Goal: Information Seeking & Learning: Learn about a topic

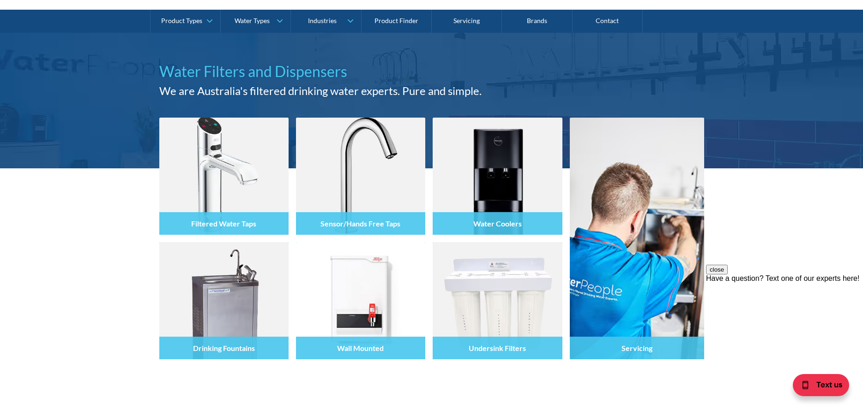
scroll to position [92, 0]
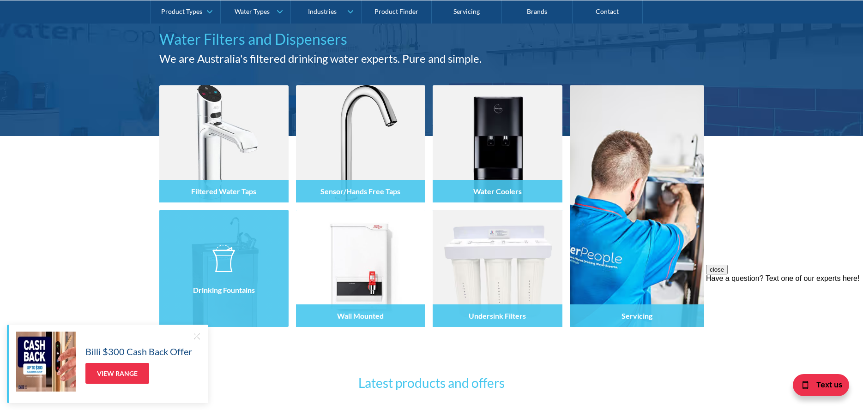
click at [258, 240] on img at bounding box center [223, 268] width 129 height 117
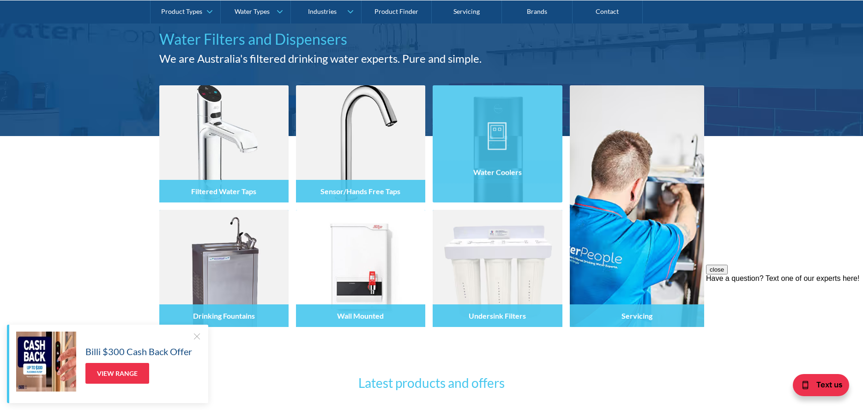
click at [544, 148] on div at bounding box center [496, 152] width 129 height 55
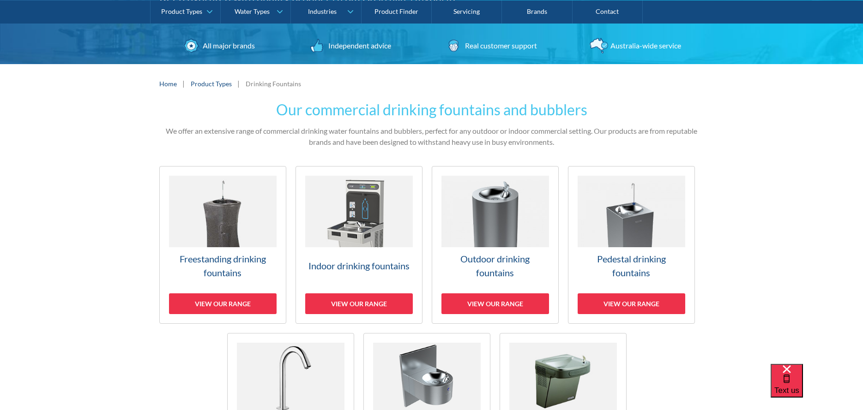
scroll to position [46, 0]
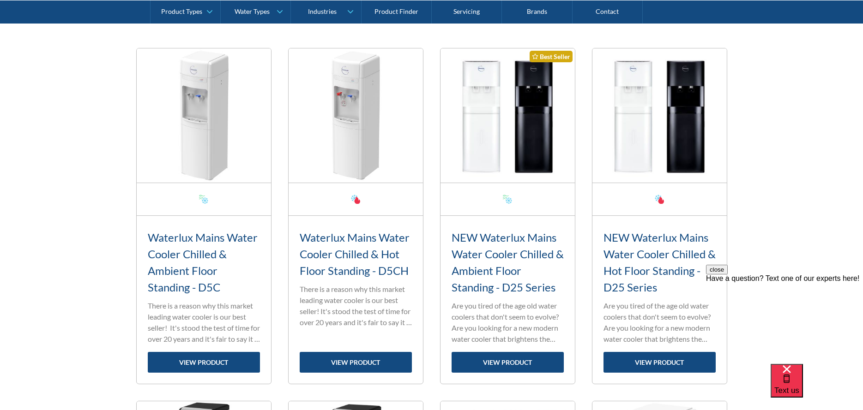
scroll to position [323, 0]
